Goal: Transaction & Acquisition: Purchase product/service

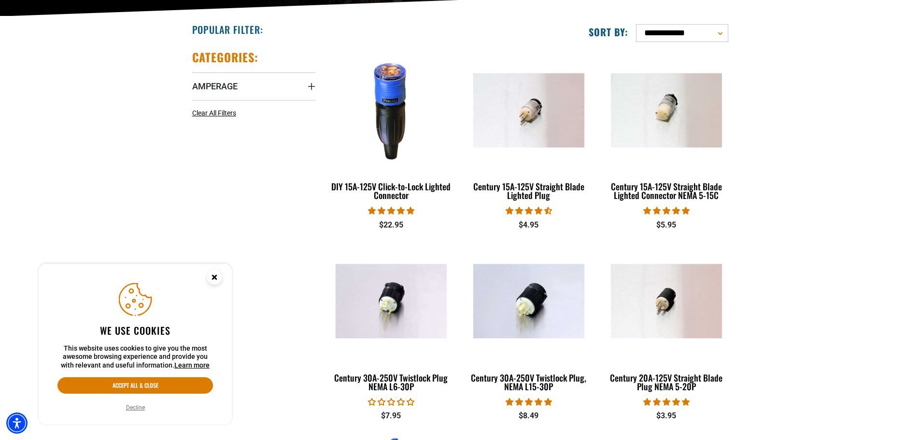
scroll to position [241, 0]
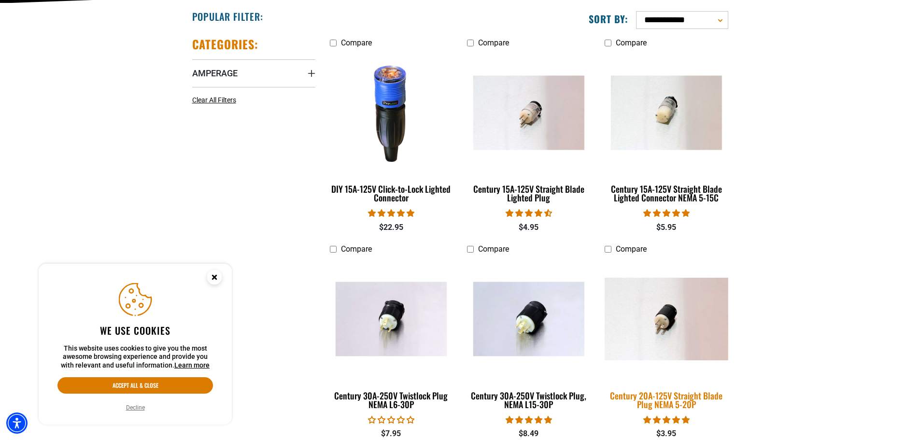
click at [654, 398] on div "Century 20A-125V Straight Blade Plug NEMA 5-20P" at bounding box center [665, 399] width 123 height 17
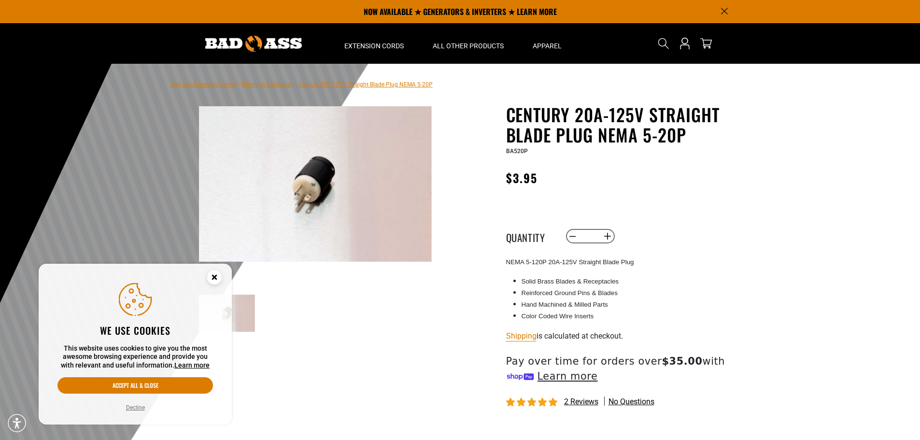
click at [312, 190] on img at bounding box center [315, 183] width 233 height 155
click at [310, 193] on img at bounding box center [315, 183] width 233 height 155
click at [317, 192] on img at bounding box center [315, 183] width 233 height 155
click at [211, 281] on circle "Close this option" at bounding box center [214, 277] width 14 height 14
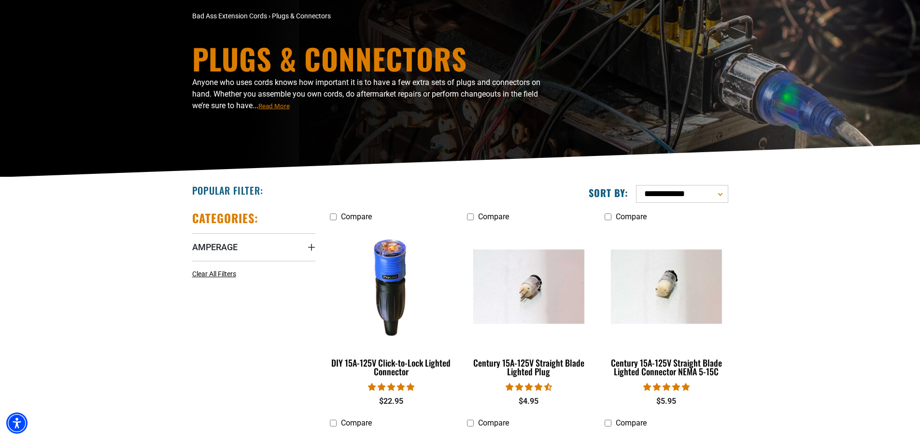
scroll to position [145, 0]
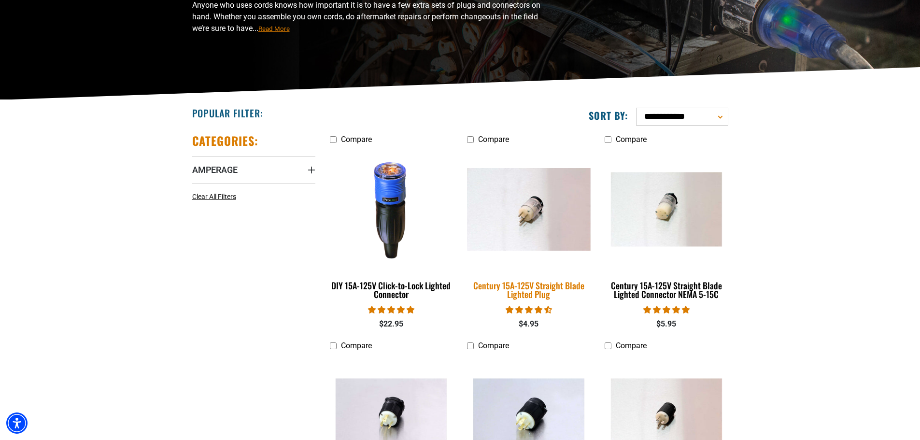
click at [548, 293] on div "Century 15A-125V Straight Blade Lighted Plug" at bounding box center [528, 289] width 123 height 17
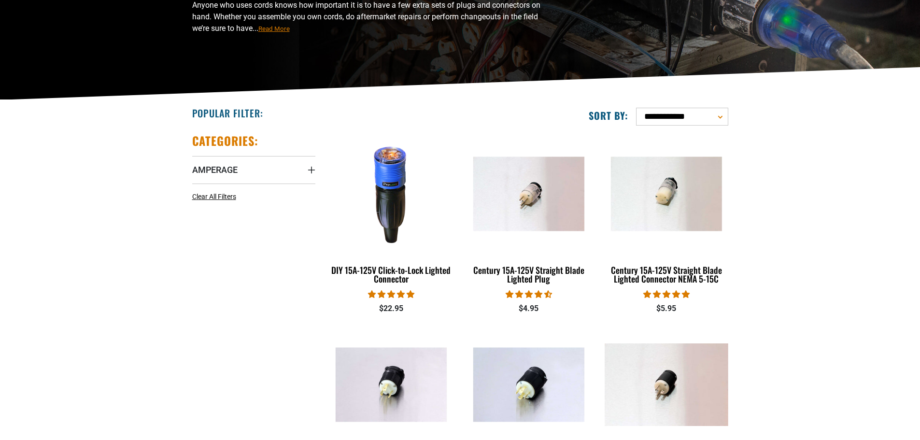
click at [667, 381] on img at bounding box center [666, 384] width 135 height 83
